Goal: Find contact information: Find contact information

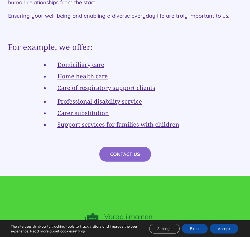
scroll to position [1076, 0]
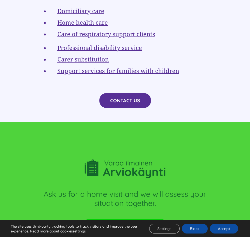
drag, startPoint x: 131, startPoint y: 89, endPoint x: 131, endPoint y: 95, distance: 6.2
click at [131, 98] on font "CONTACT US" at bounding box center [125, 101] width 30 height 6
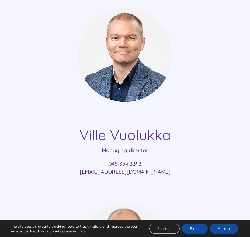
scroll to position [149, 0]
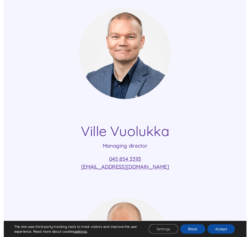
scroll to position [120, 0]
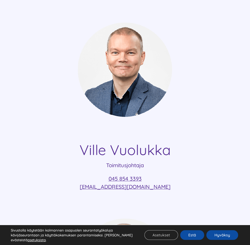
click at [221, 170] on div "Ville Vuolukka Toimitusjohtaja 045 854 3393 ville.vuolukka@mesimarjasi.fi" at bounding box center [124, 99] width 233 height 196
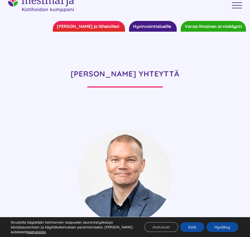
scroll to position [0, 0]
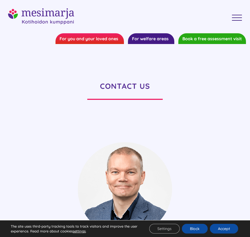
click at [207, 140] on div "Ville Vuolukka Managing director 045 854 3393 ville.vuolukka@mesimarjasi.fi" at bounding box center [124, 218] width 233 height 196
click at [238, 17] on div "Toggle Menu" at bounding box center [237, 17] width 10 height 1
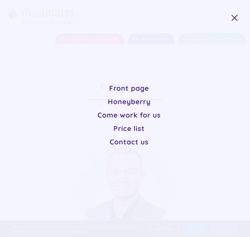
click at [137, 115] on font "Come work for us" at bounding box center [128, 115] width 63 height 9
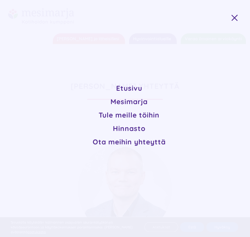
click at [232, 20] on link "Toggle Menu" at bounding box center [237, 18] width 18 height 6
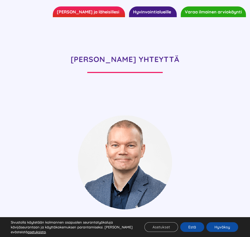
scroll to position [108, 0]
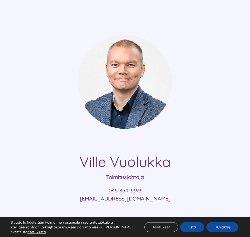
drag, startPoint x: 103, startPoint y: 190, endPoint x: 164, endPoint y: 199, distance: 61.4
click at [164, 199] on p "045 854 3393 ville.vuolukka@mesimarjasi.fi" at bounding box center [124, 195] width 233 height 16
copy p "045 854 3393 ville.vuolukka@mesimarjasi.fi"
click at [217, 120] on div at bounding box center [124, 82] width 233 height 94
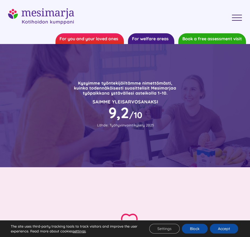
click at [179, 158] on div at bounding box center [125, 105] width 250 height 123
click at [238, 19] on link "Toggle Menu" at bounding box center [237, 18] width 18 height 6
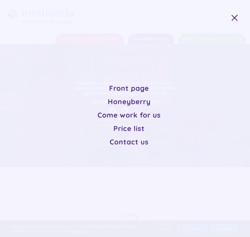
click at [237, 19] on link "Toggle Menu" at bounding box center [237, 18] width 18 height 6
